Goal: Transaction & Acquisition: Obtain resource

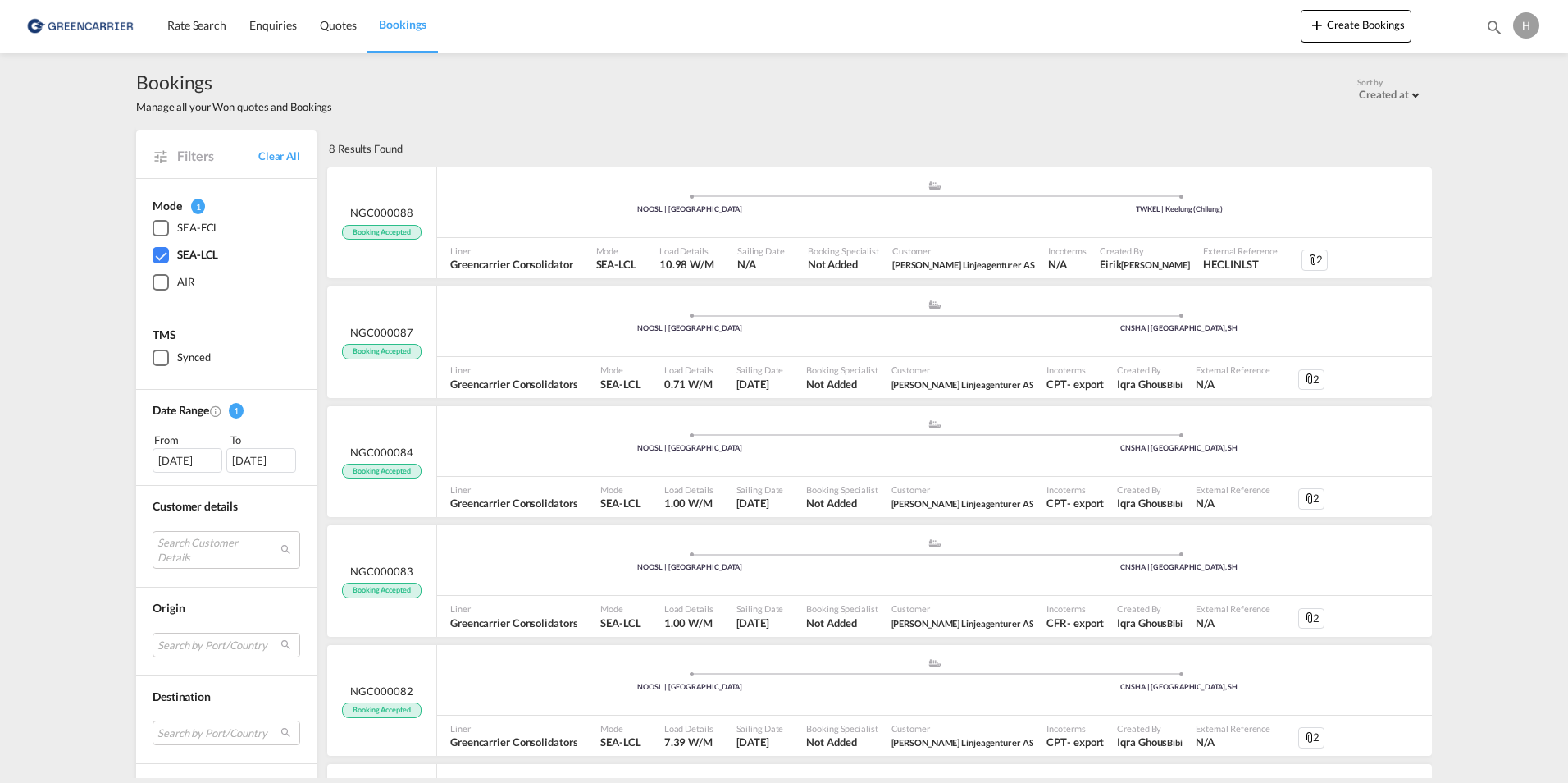
click at [156, 255] on div "SEA-LCL" at bounding box center [160, 255] width 16 height 16
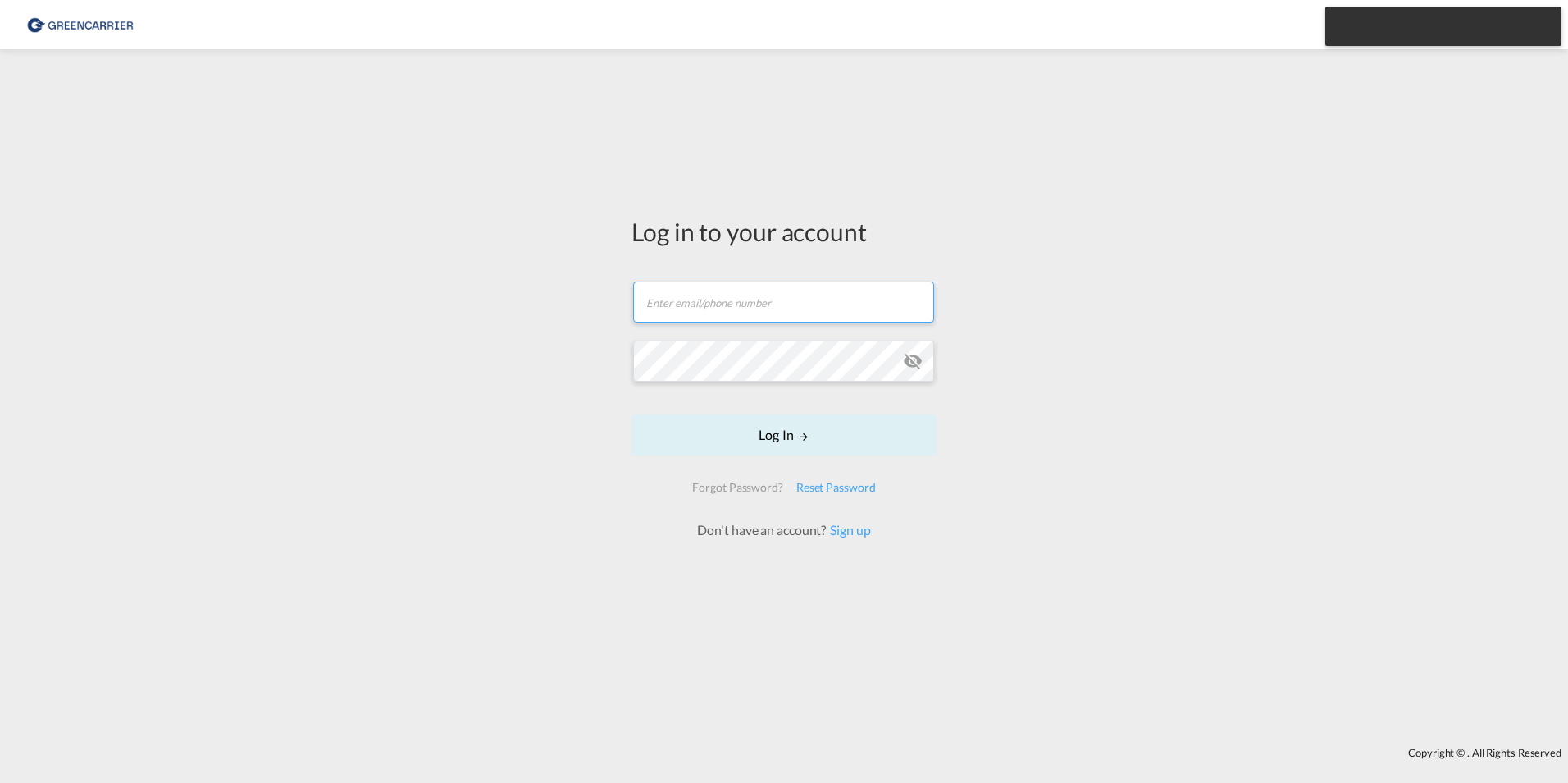
type input "[PERSON_NAME][EMAIL_ADDRESS][PERSON_NAME][DOMAIN_NAME]"
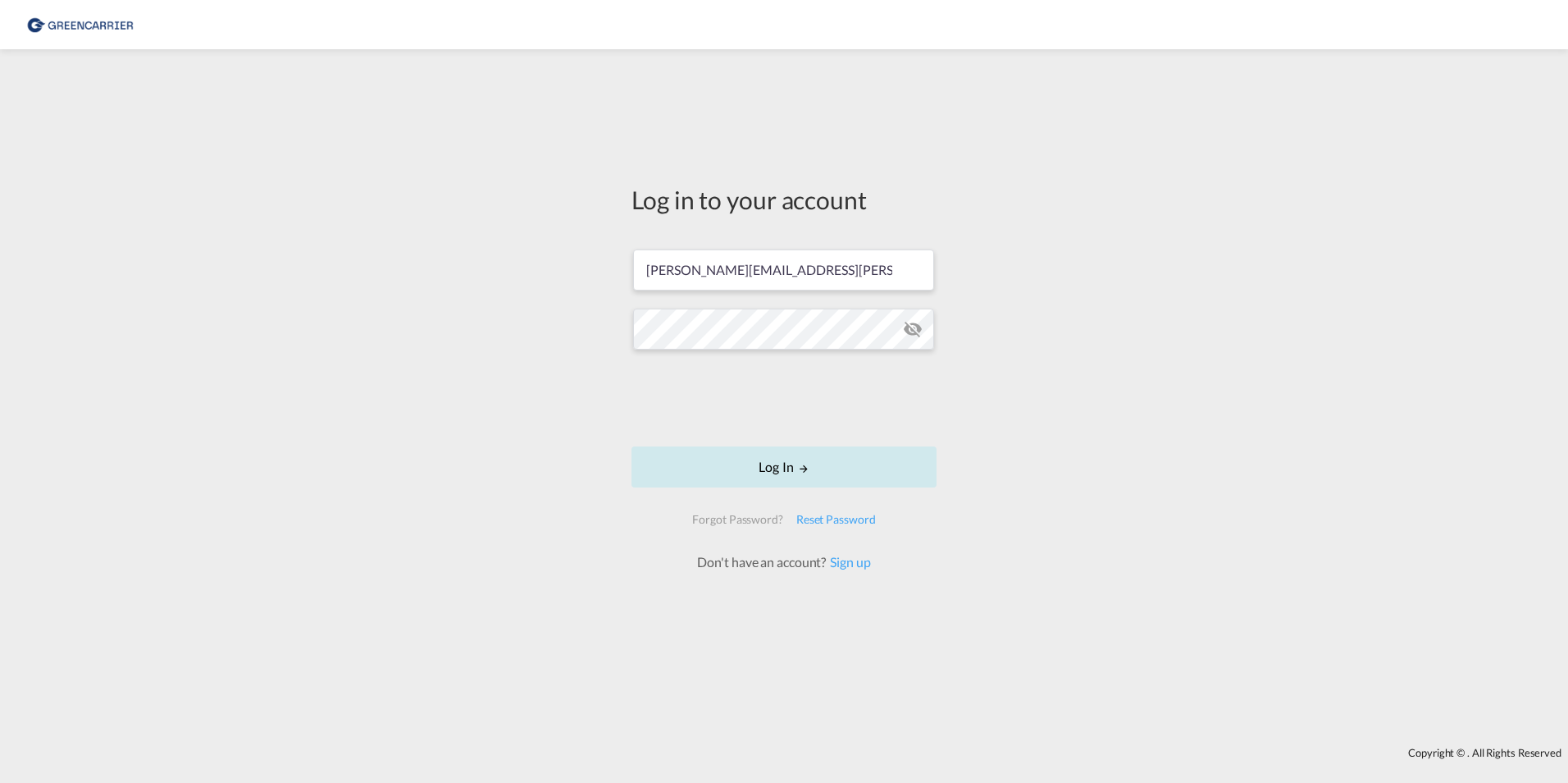
click at [784, 472] on button "Log In" at bounding box center [784, 466] width 305 height 41
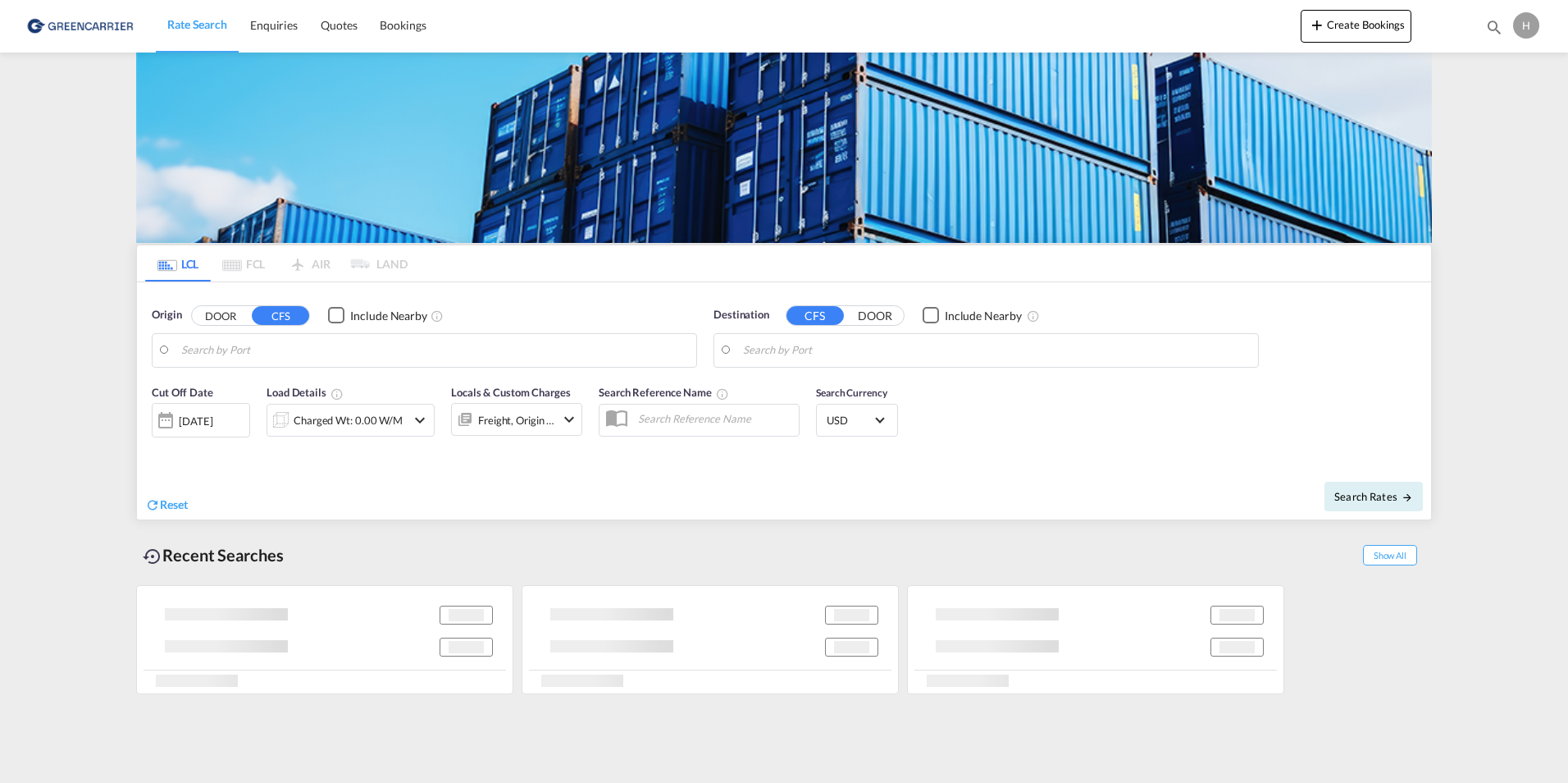
type input "[GEOGRAPHIC_DATA], NOOSL"
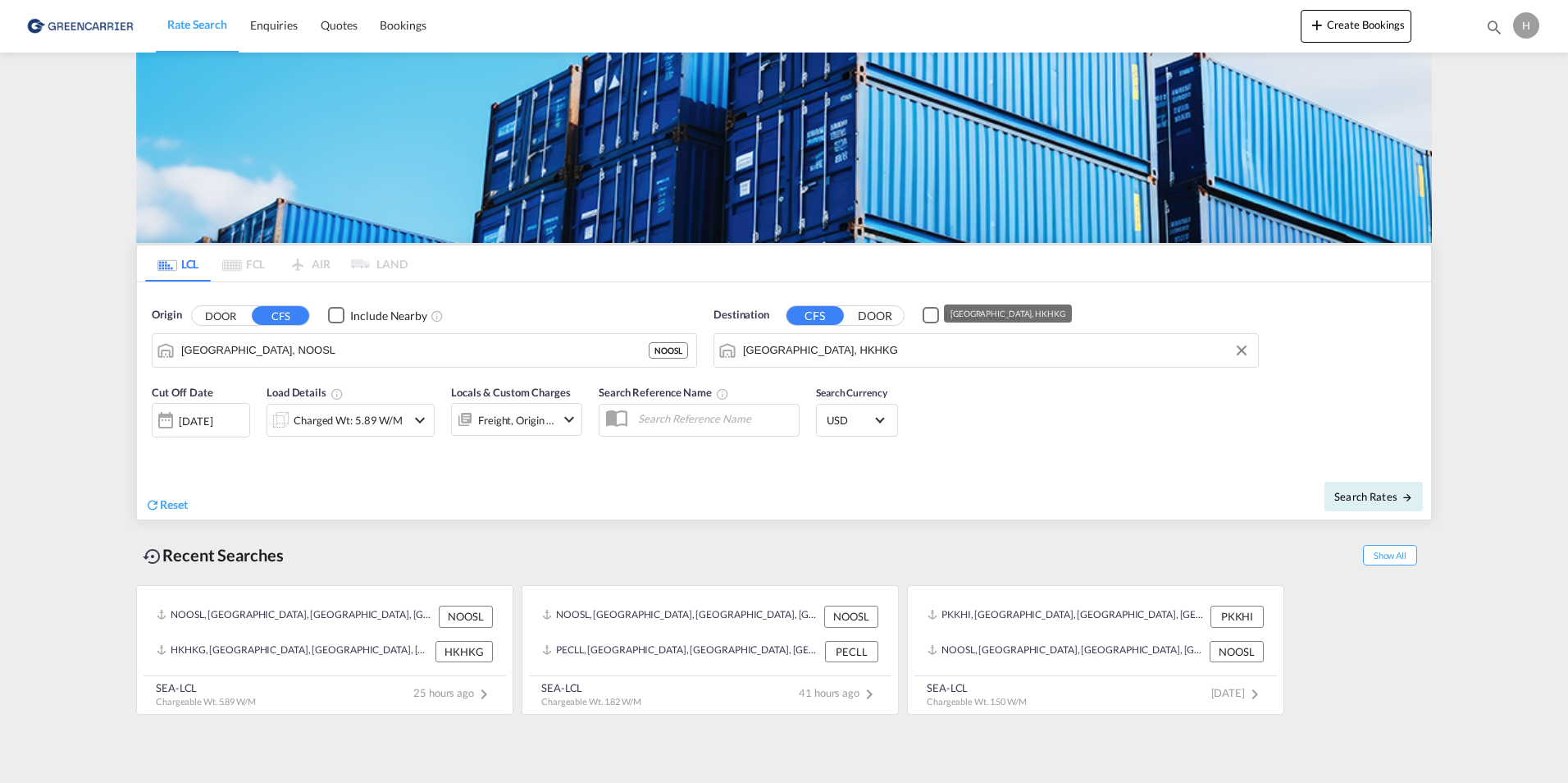
click at [879, 352] on input "[GEOGRAPHIC_DATA], HKHKG" at bounding box center [996, 351] width 507 height 25
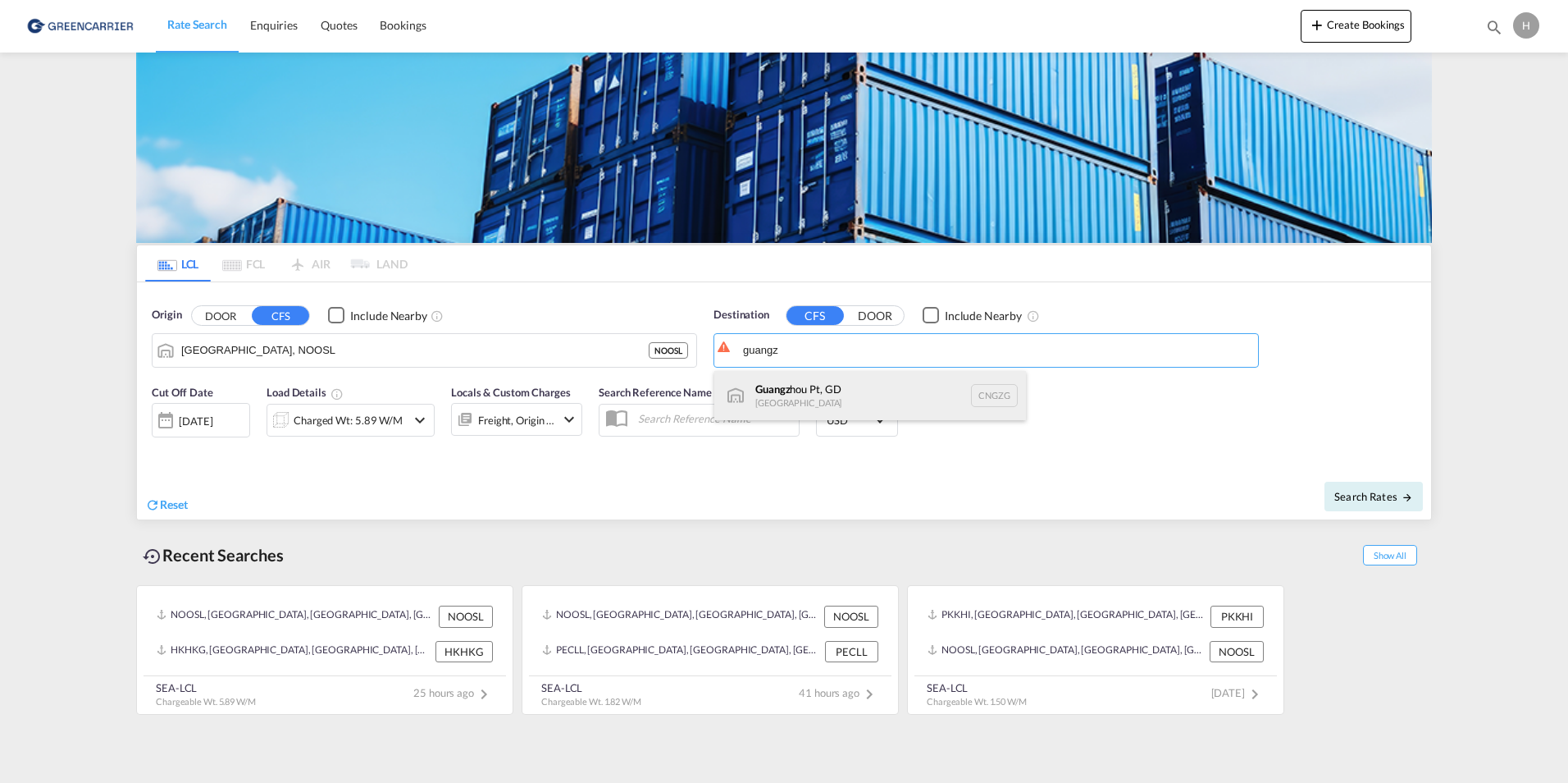
click at [822, 392] on div "Guangz hou Pt, GD [GEOGRAPHIC_DATA] CNGZG" at bounding box center [870, 395] width 312 height 49
type input "Guangzhou Pt, GD, CNGZG"
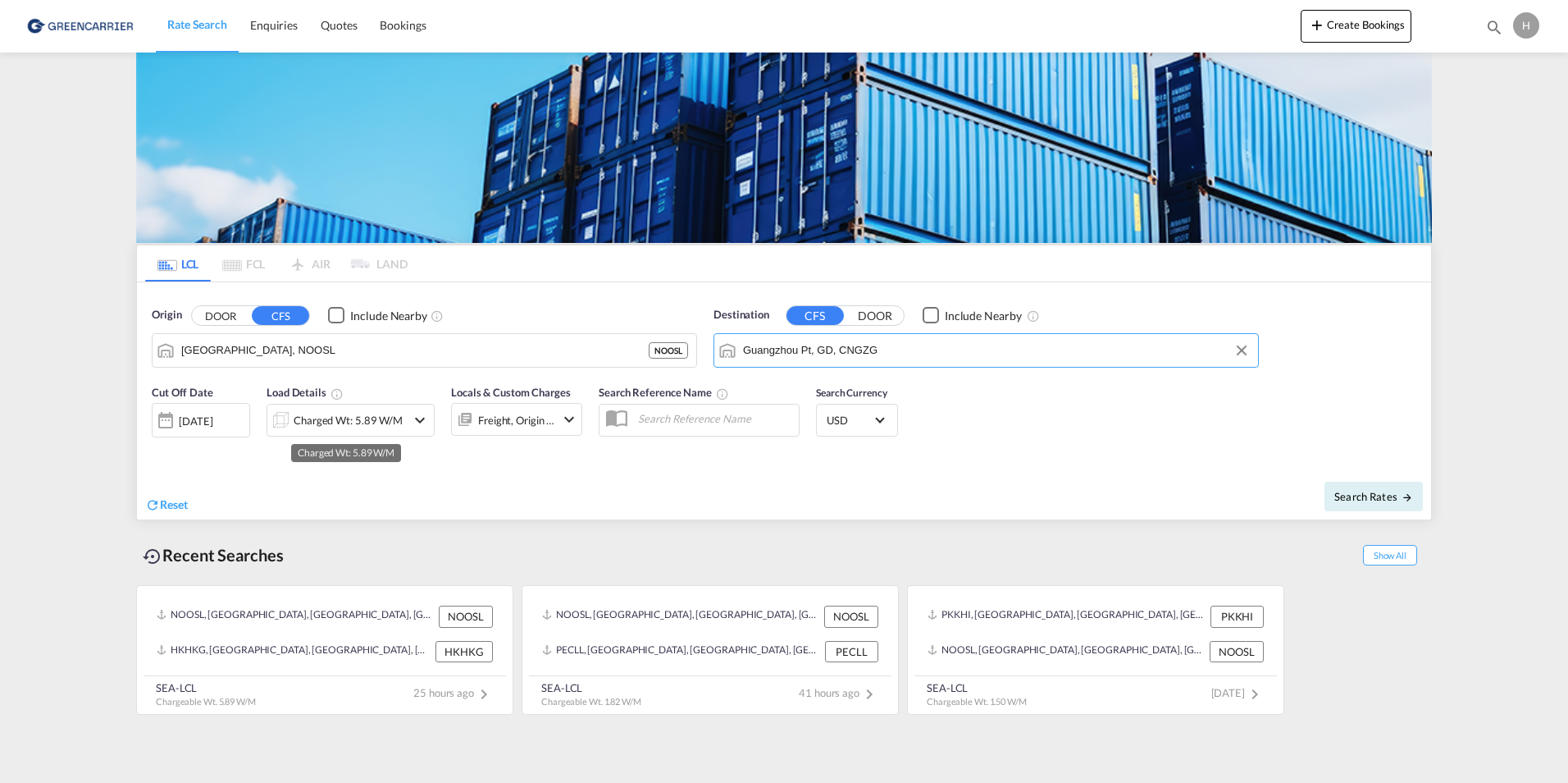
click at [323, 419] on div "Charged Wt: 5.89 W/M" at bounding box center [348, 420] width 109 height 23
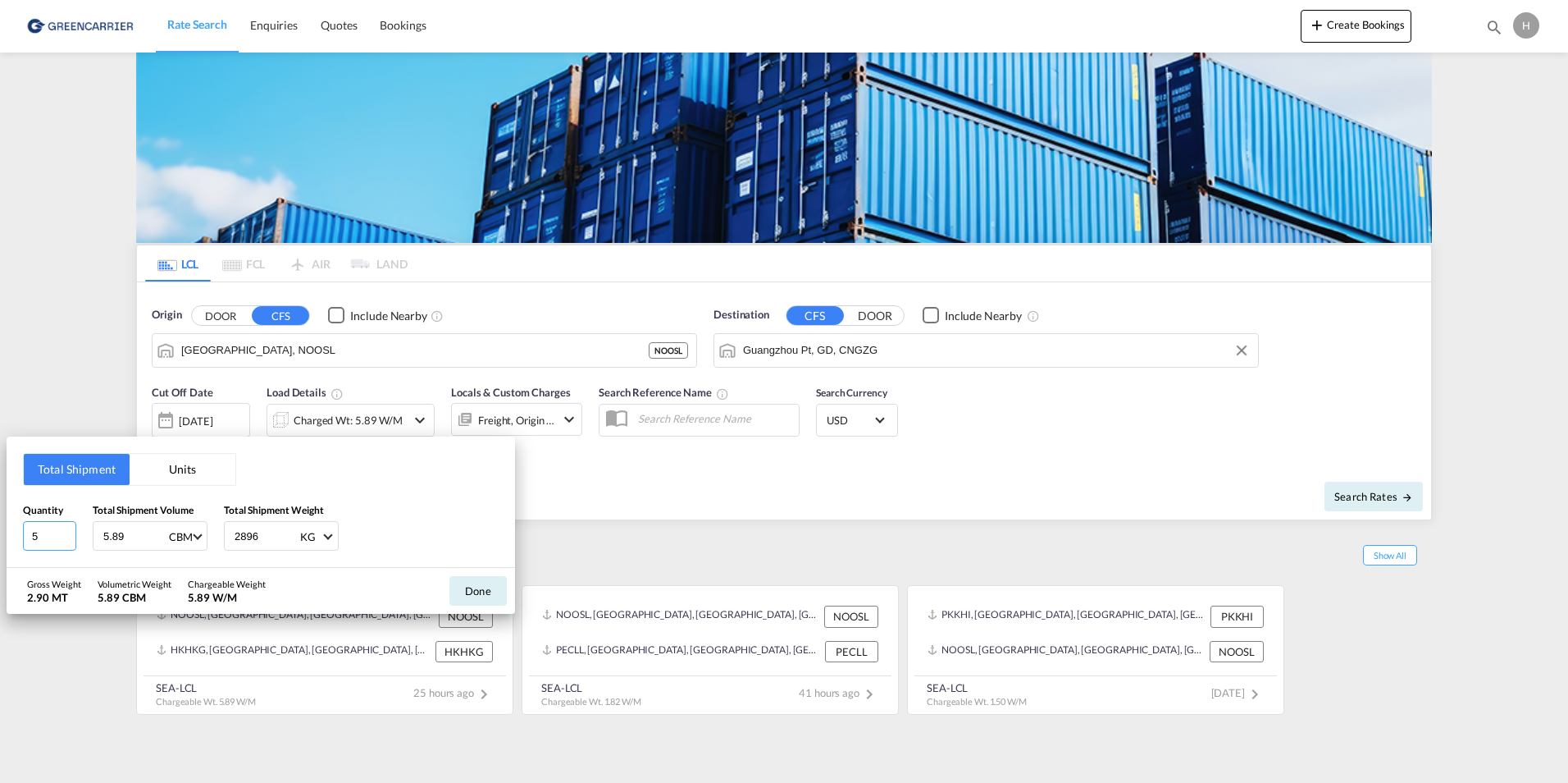
type input "5"
click at [64, 532] on input "5" at bounding box center [49, 536] width 53 height 29
type input "3"
type input "2.17"
type input "357"
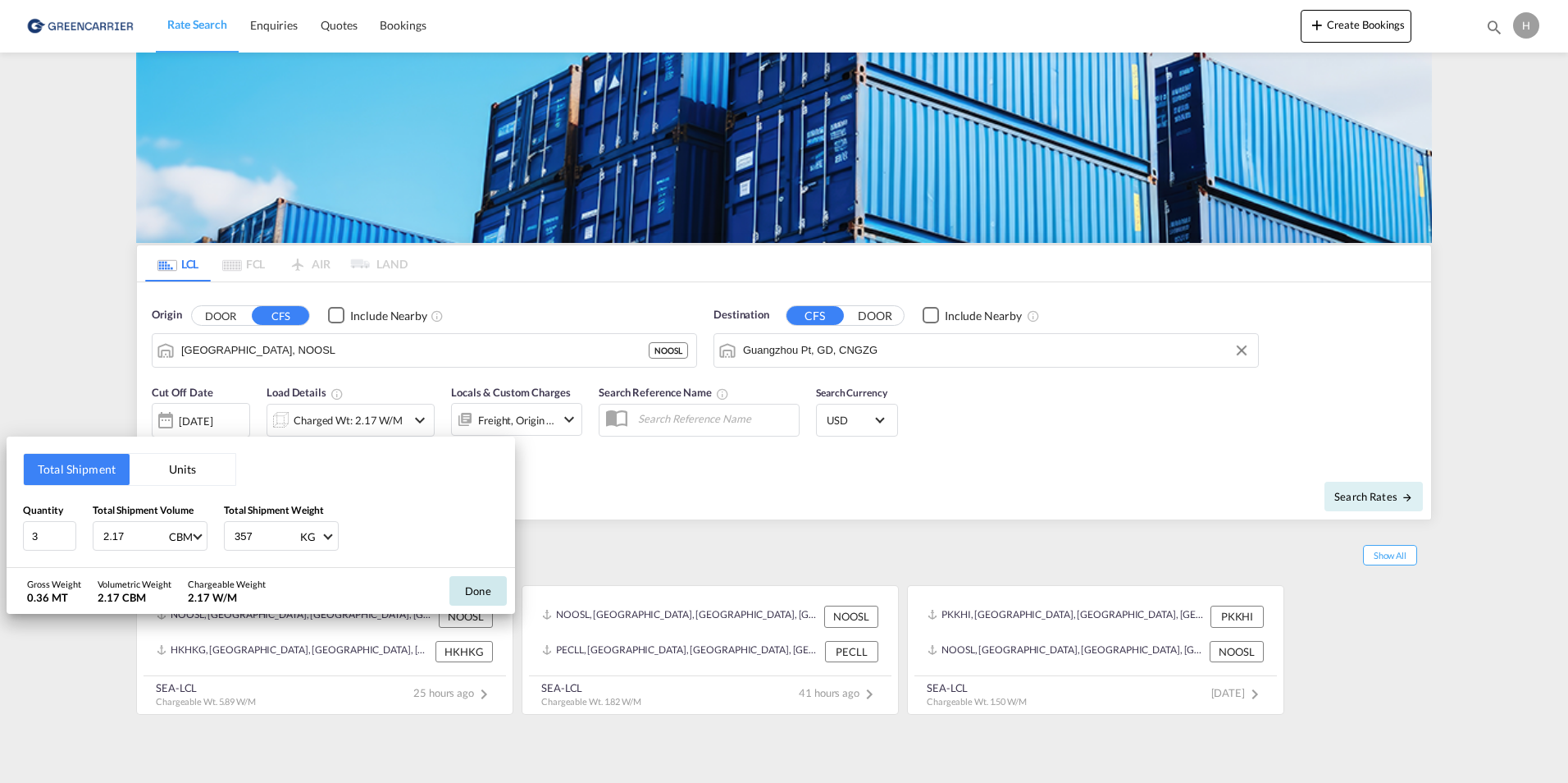
click at [473, 589] on button "Done" at bounding box center [478, 591] width 58 height 29
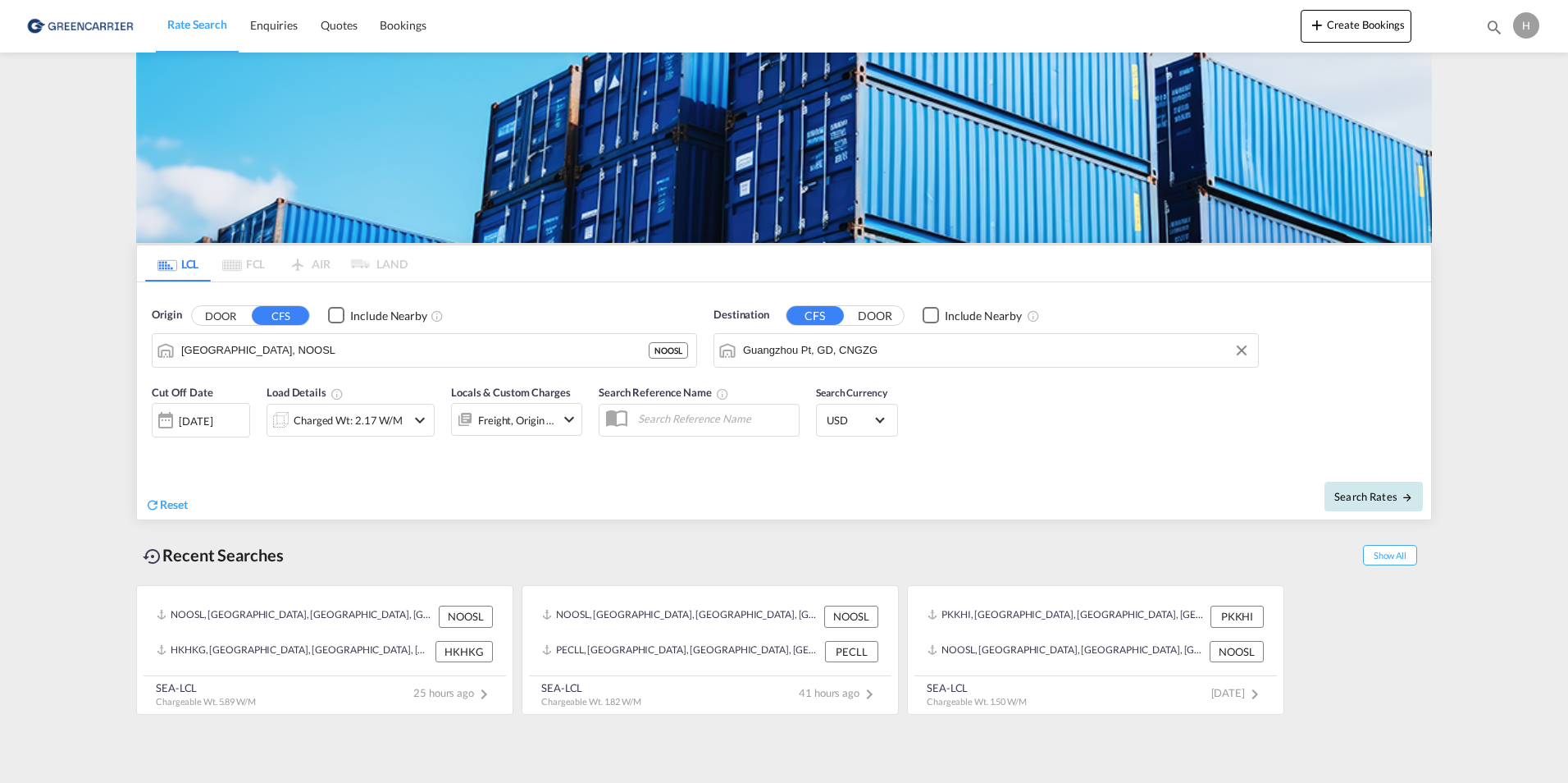
click at [1363, 497] on span "Search Rates" at bounding box center [1374, 497] width 79 height 13
type input "NOOSL to CNGZG / [DATE]"
